Goal: Task Accomplishment & Management: Complete application form

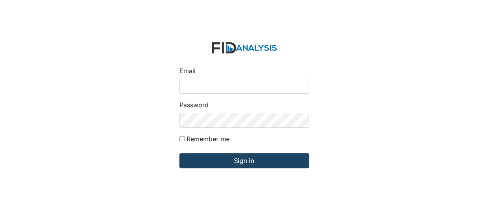
type input "[EMAIL_ADDRESS][DOMAIN_NAME]"
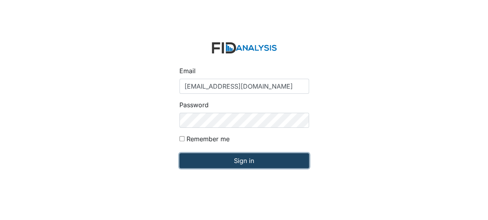
click at [206, 158] on input "Sign in" at bounding box center [244, 160] width 130 height 15
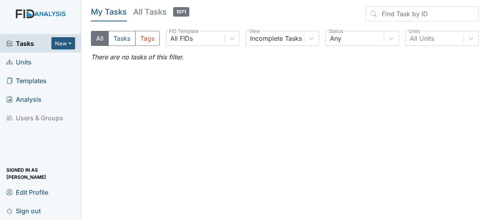
click at [21, 60] on span "Units" at bounding box center [18, 62] width 25 height 12
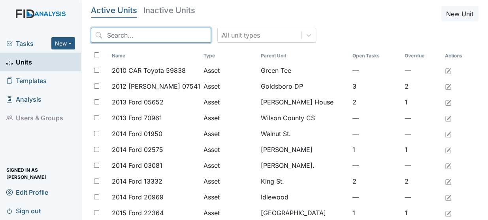
click at [120, 36] on input "search" at bounding box center [151, 35] width 120 height 15
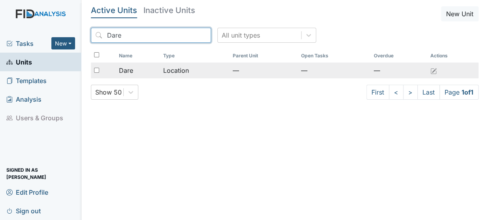
type input "Dare"
click at [150, 68] on div "Dare" at bounding box center [138, 70] width 38 height 9
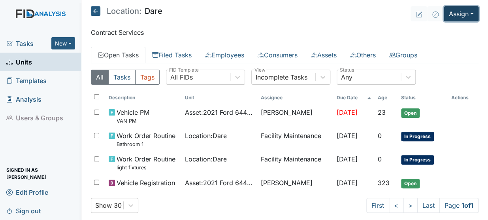
click at [458, 13] on button "Assign" at bounding box center [460, 13] width 35 height 15
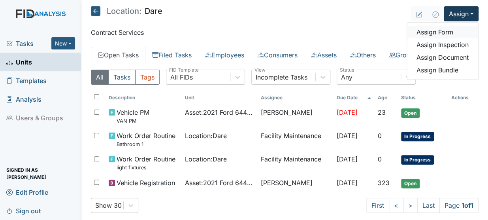
click at [430, 33] on link "Assign Form" at bounding box center [442, 32] width 71 height 13
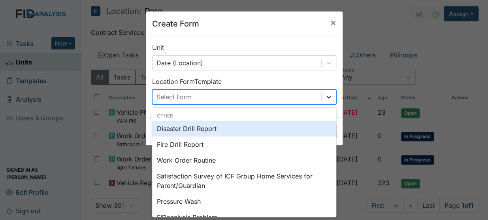
click at [328, 98] on icon at bounding box center [329, 97] width 8 height 8
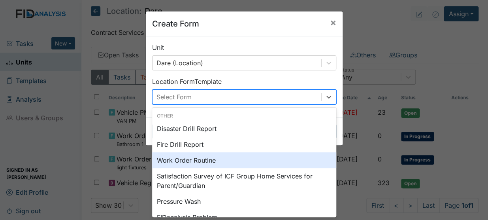
click at [235, 163] on div "Work Order Routine" at bounding box center [244, 160] width 184 height 16
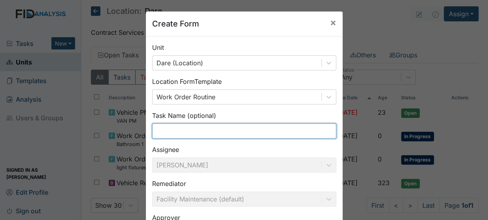
click at [169, 133] on input "text" at bounding box center [244, 130] width 184 height 15
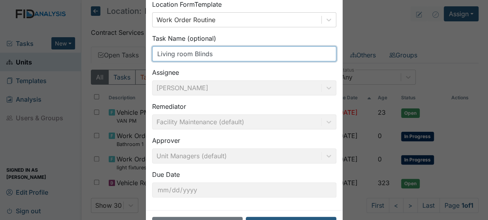
scroll to position [106, 0]
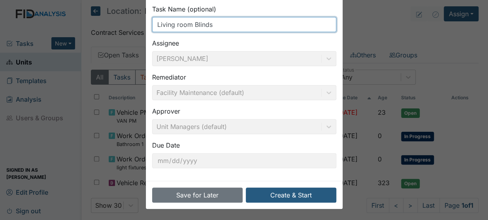
type input "Living room Blinds"
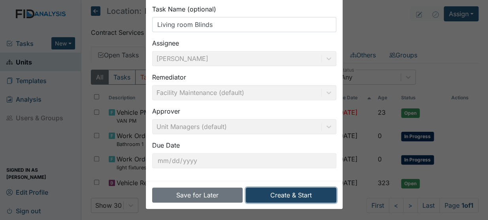
click at [304, 193] on button "Create & Start" at bounding box center [291, 194] width 90 height 15
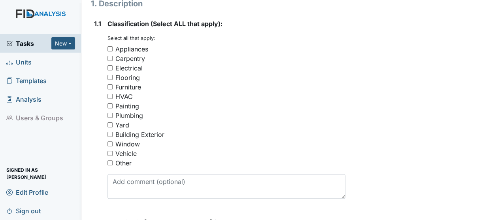
scroll to position [169, 0]
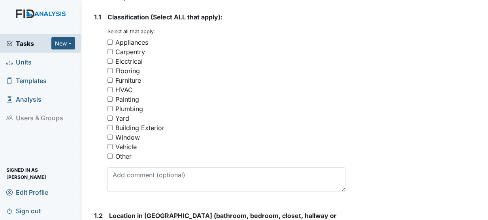
click at [111, 134] on input "Window" at bounding box center [109, 136] width 5 height 5
checkbox input "true"
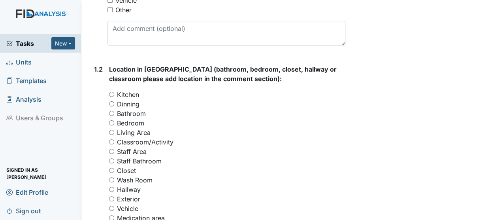
scroll to position [320, 0]
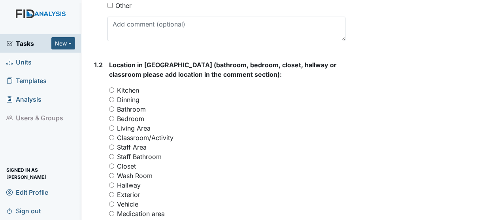
click at [113, 125] on input "Living Area" at bounding box center [111, 127] width 5 height 5
radio input "true"
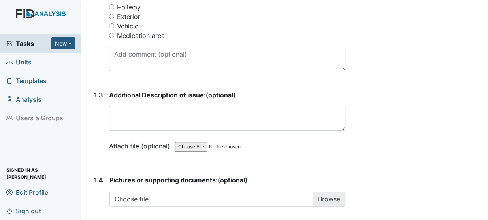
scroll to position [495, 0]
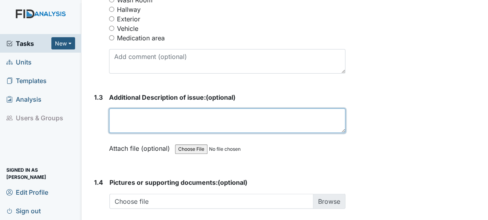
click at [142, 109] on textarea at bounding box center [227, 120] width 236 height 24
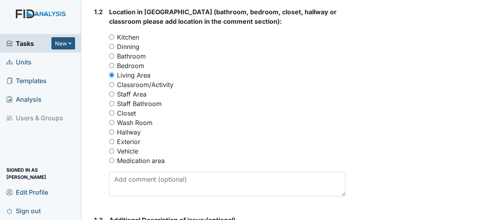
scroll to position [374, 0]
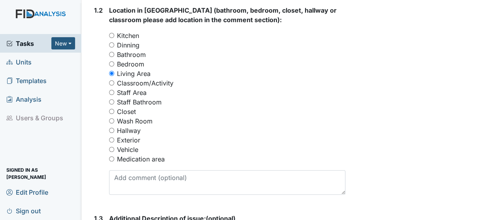
type textarea "Blinds need to be replaced"
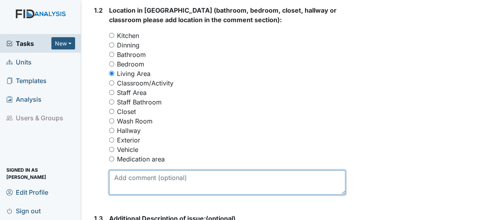
click at [145, 172] on textarea at bounding box center [227, 182] width 236 height 24
type textarea "n"
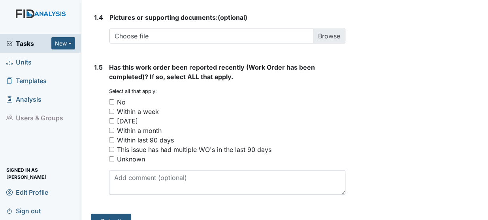
scroll to position [664, 0]
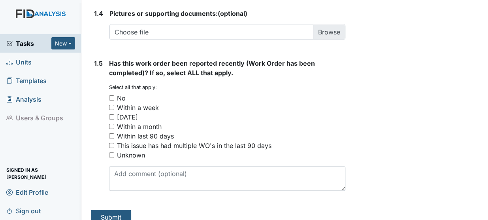
click at [113, 95] on input "No" at bounding box center [111, 97] width 5 height 5
checkbox input "true"
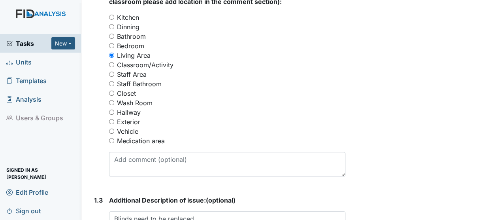
scroll to position [394, 0]
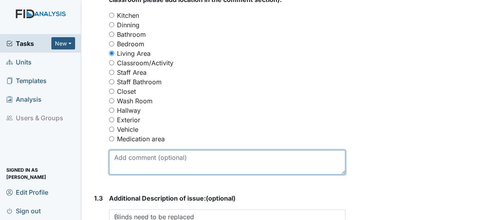
click at [150, 151] on textarea at bounding box center [227, 162] width 236 height 24
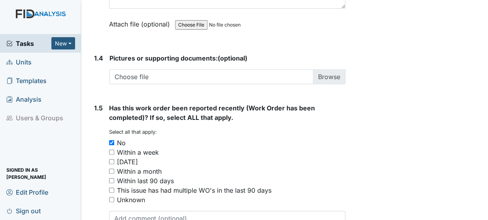
scroll to position [664, 0]
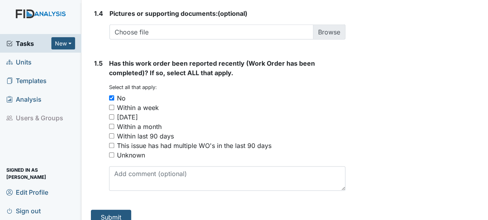
type textarea "No blinds on the window"
click at [112, 209] on button "Submit" at bounding box center [111, 216] width 40 height 15
